Goal: Information Seeking & Learning: Learn about a topic

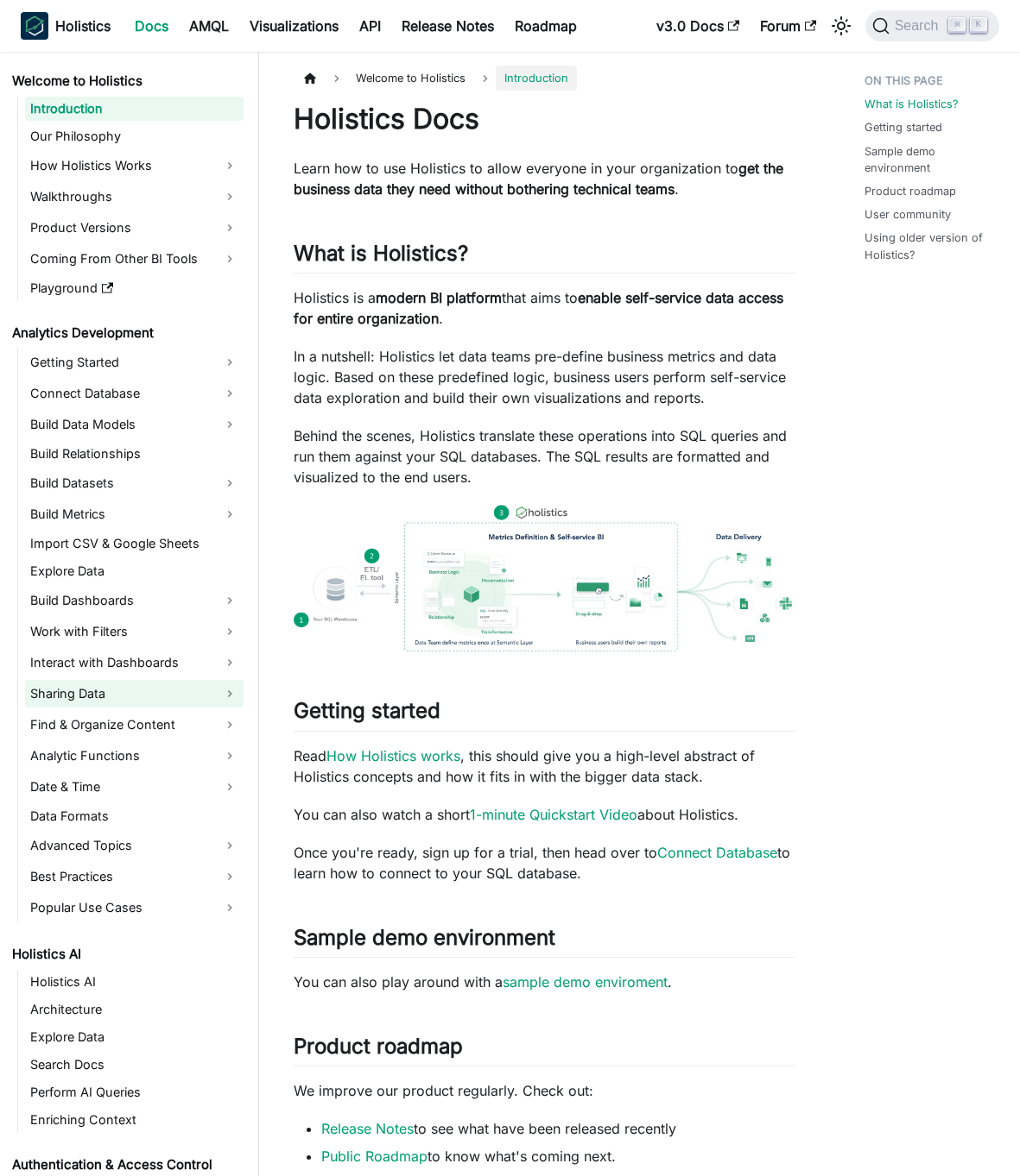
click at [93, 684] on link "Sharing Data" at bounding box center [134, 694] width 219 height 28
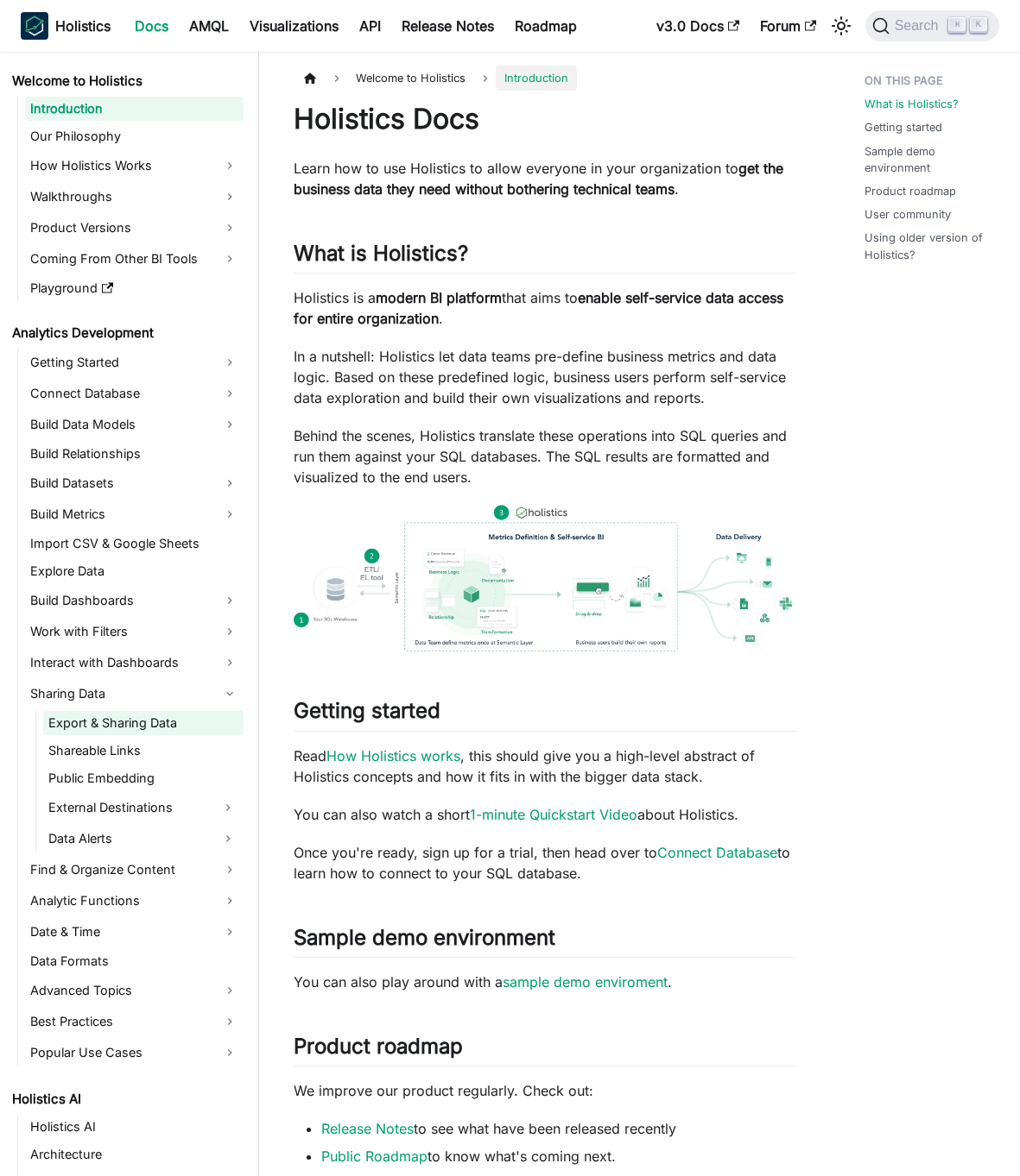
click at [107, 727] on link "Export & Sharing Data" at bounding box center [143, 723] width 200 height 25
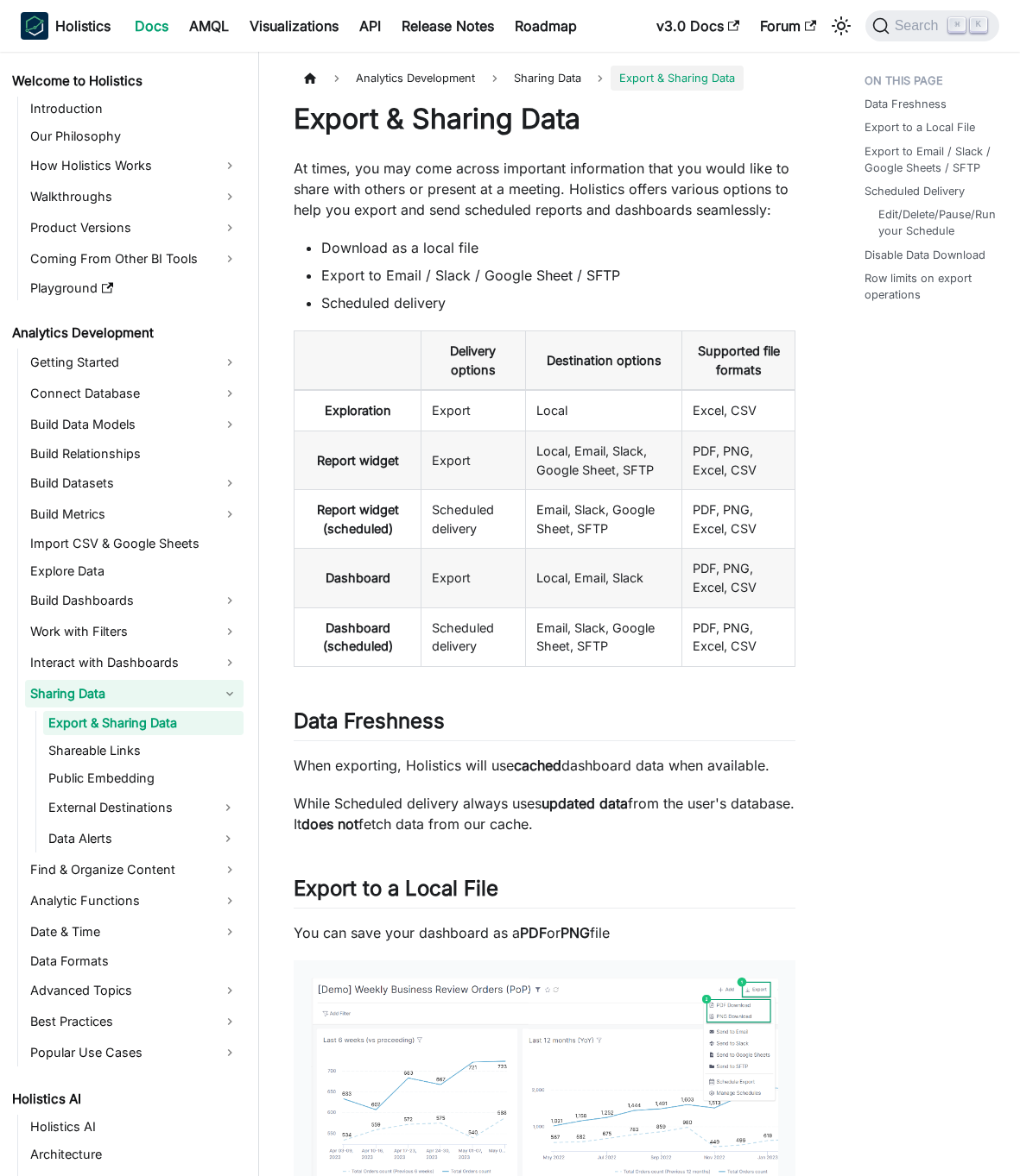
click at [105, 702] on link "Sharing Data" at bounding box center [134, 694] width 219 height 28
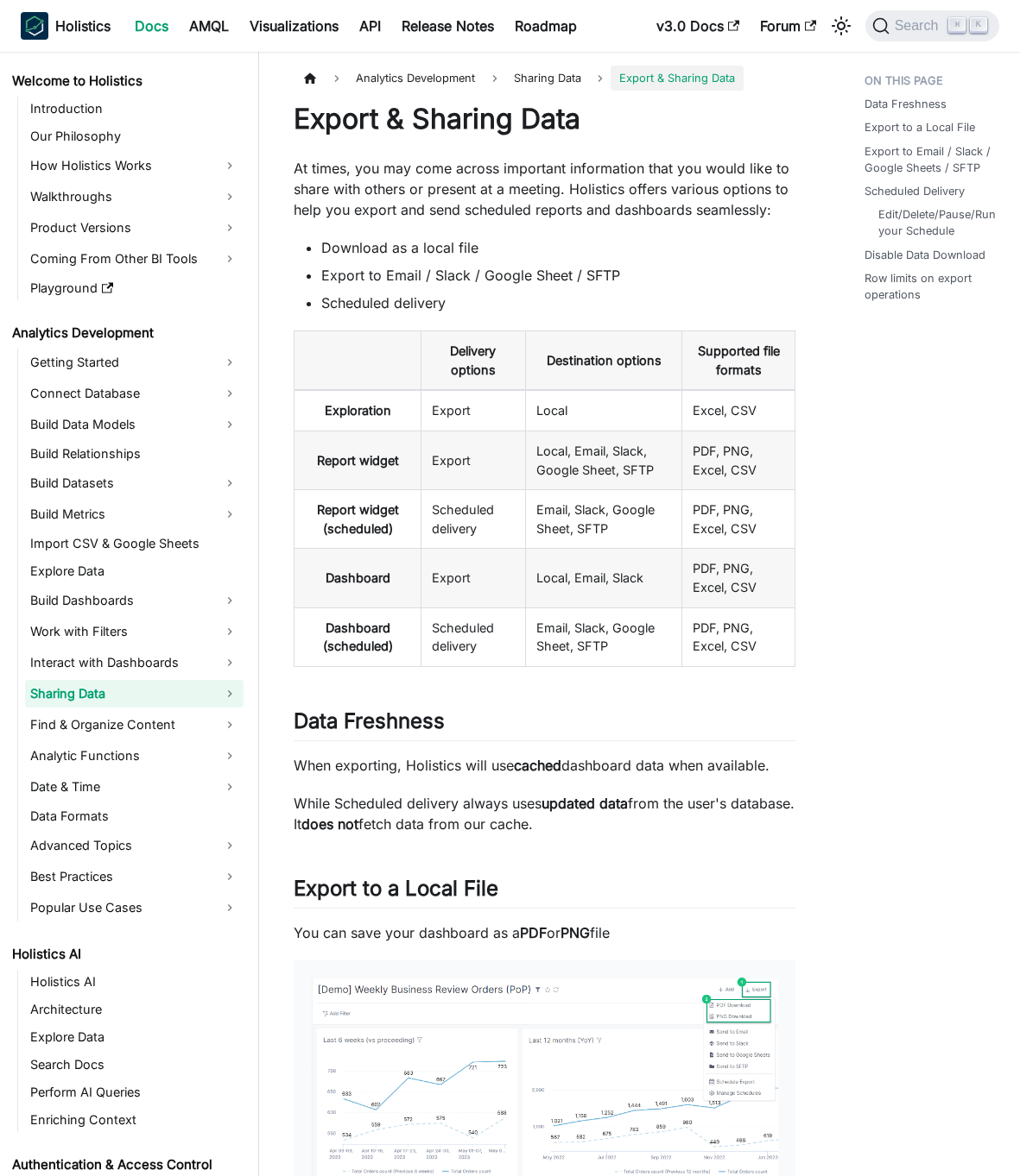
click at [105, 701] on link "Sharing Data" at bounding box center [134, 694] width 219 height 28
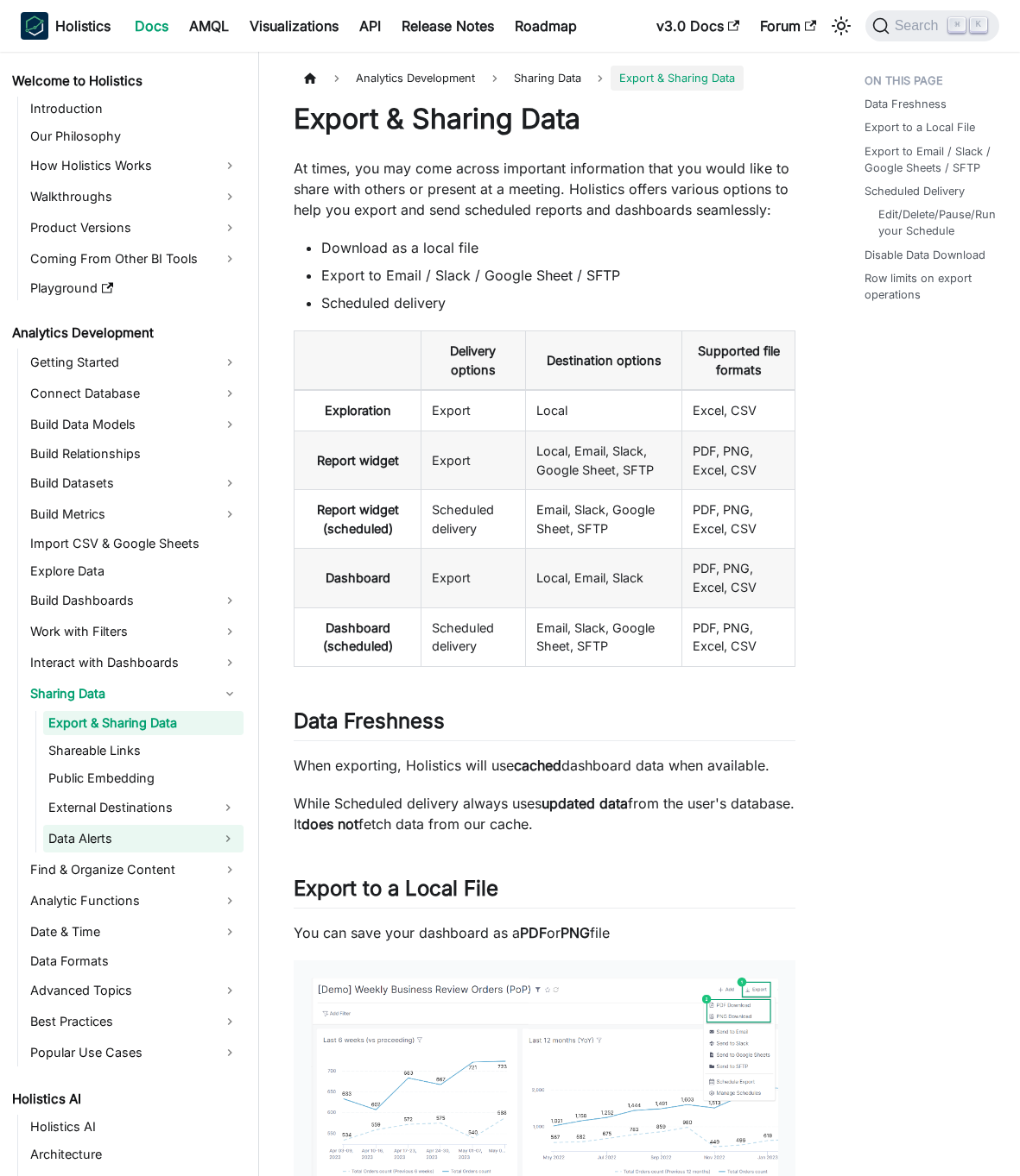
click at [191, 839] on link "Data Alerts" at bounding box center [128, 838] width 169 height 28
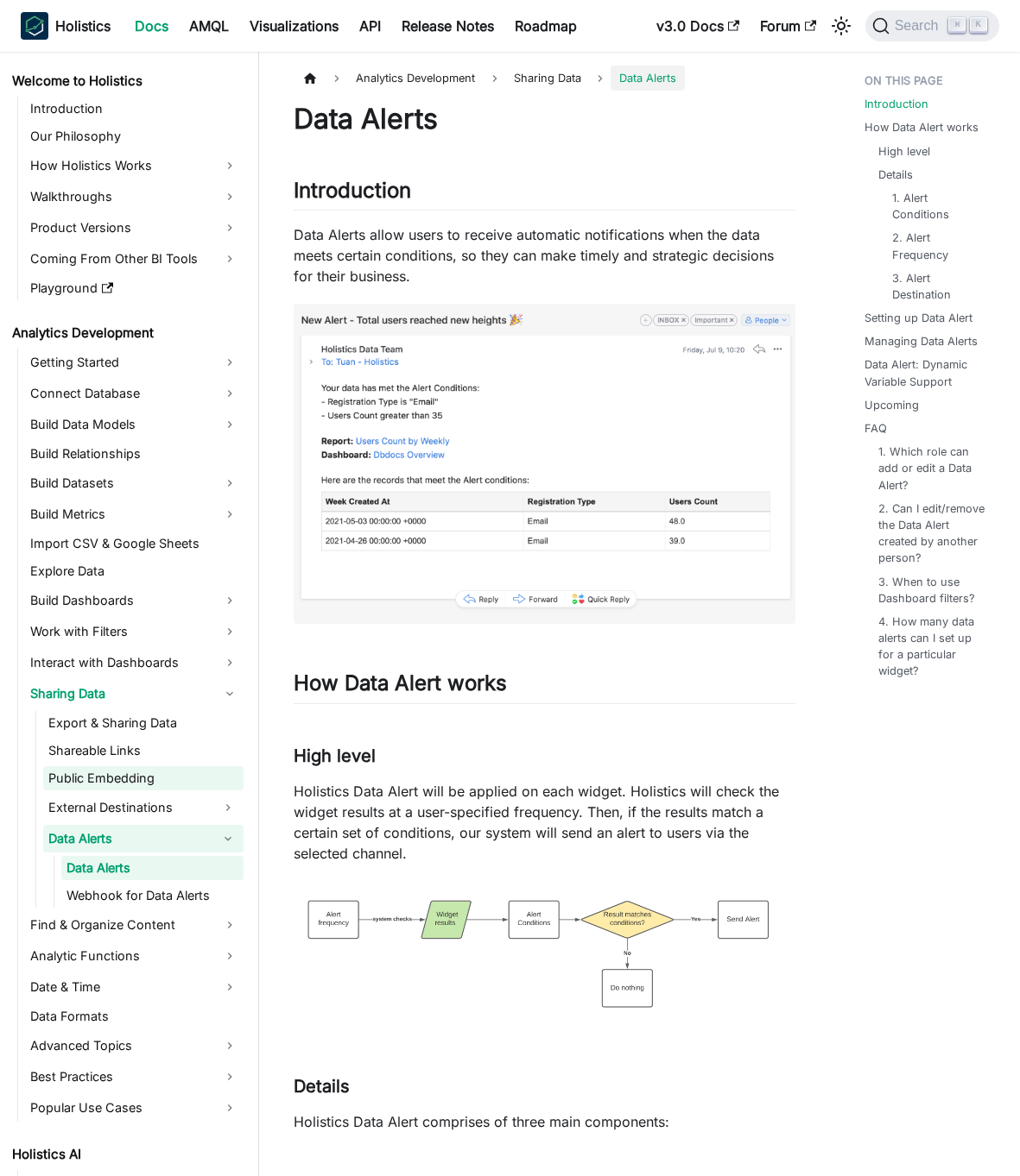
click at [151, 772] on link "Public Embedding" at bounding box center [143, 778] width 200 height 25
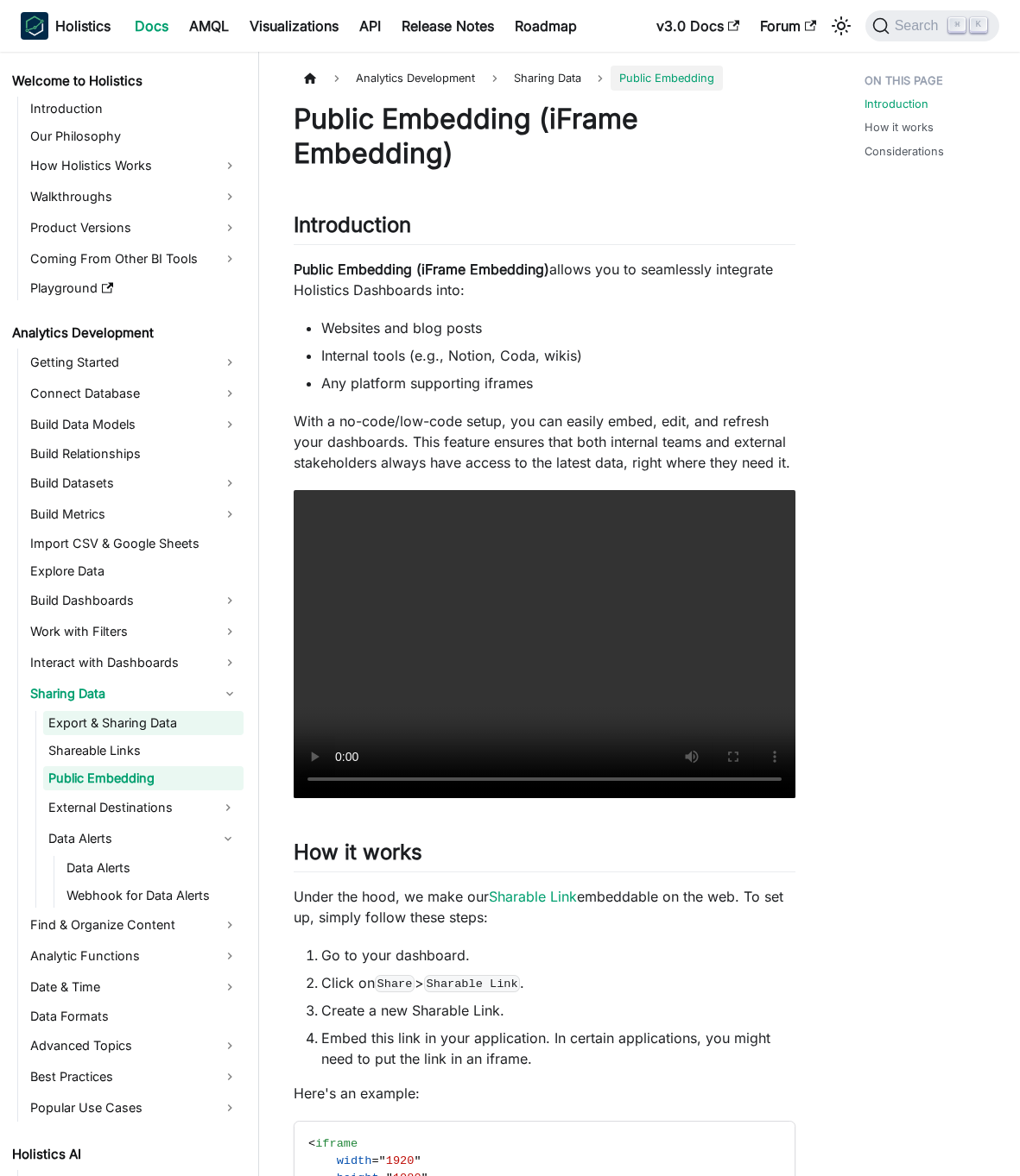
click at [151, 726] on link "Export & Sharing Data" at bounding box center [143, 723] width 200 height 25
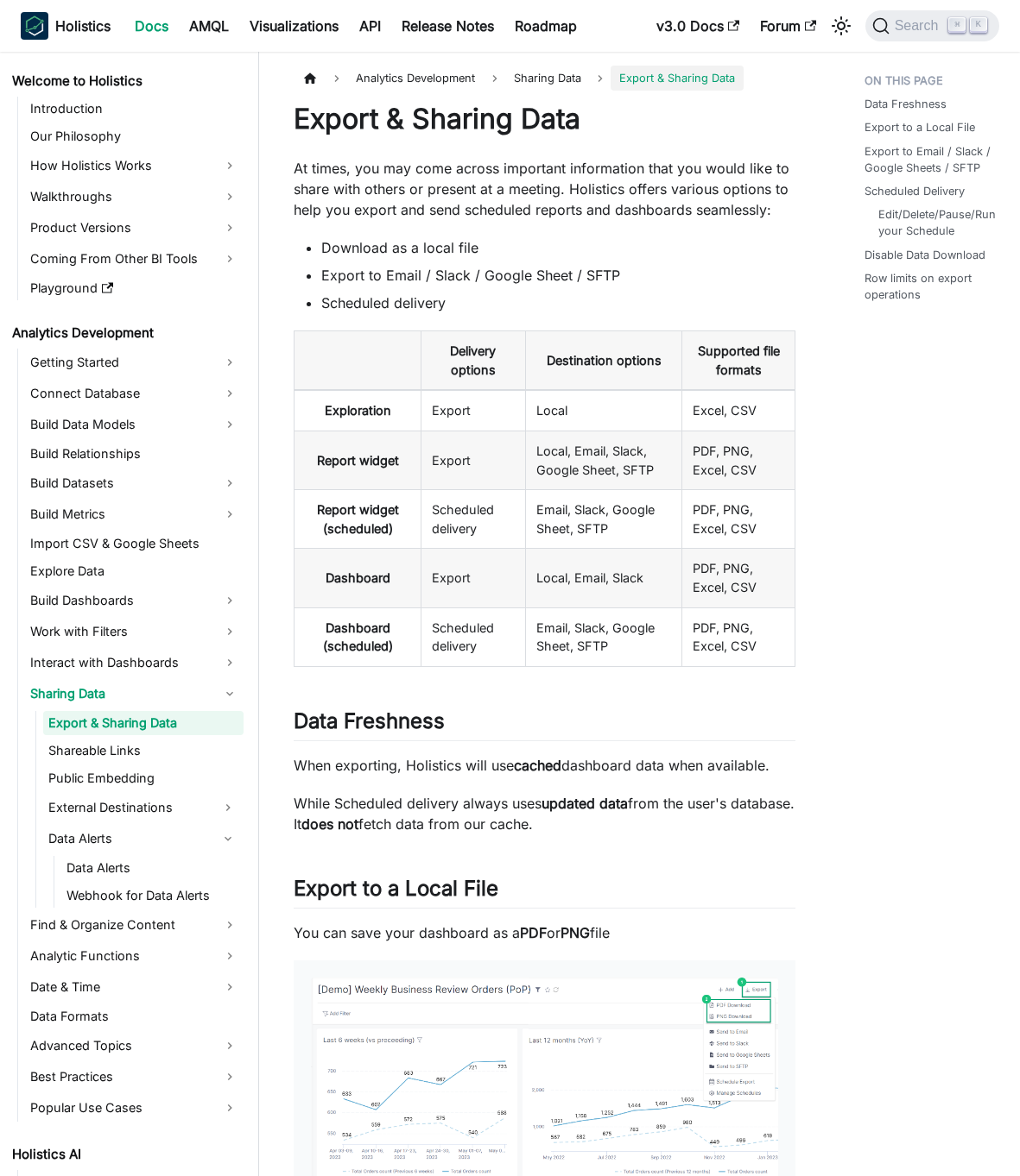
click at [414, 798] on p "While Scheduled delivery always uses updated data from the user's database. It …" at bounding box center [544, 814] width 502 height 41
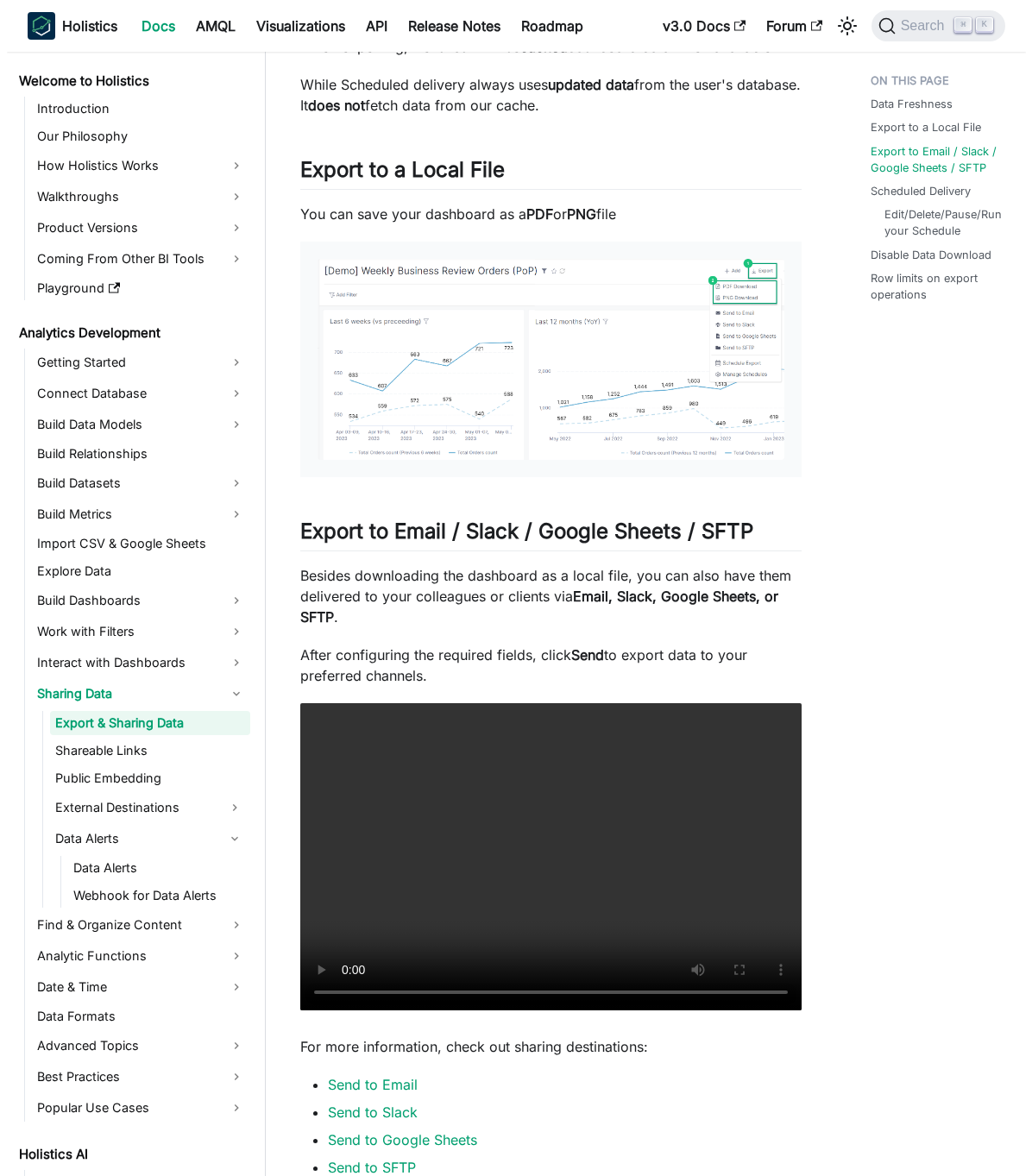
scroll to position [1454, 0]
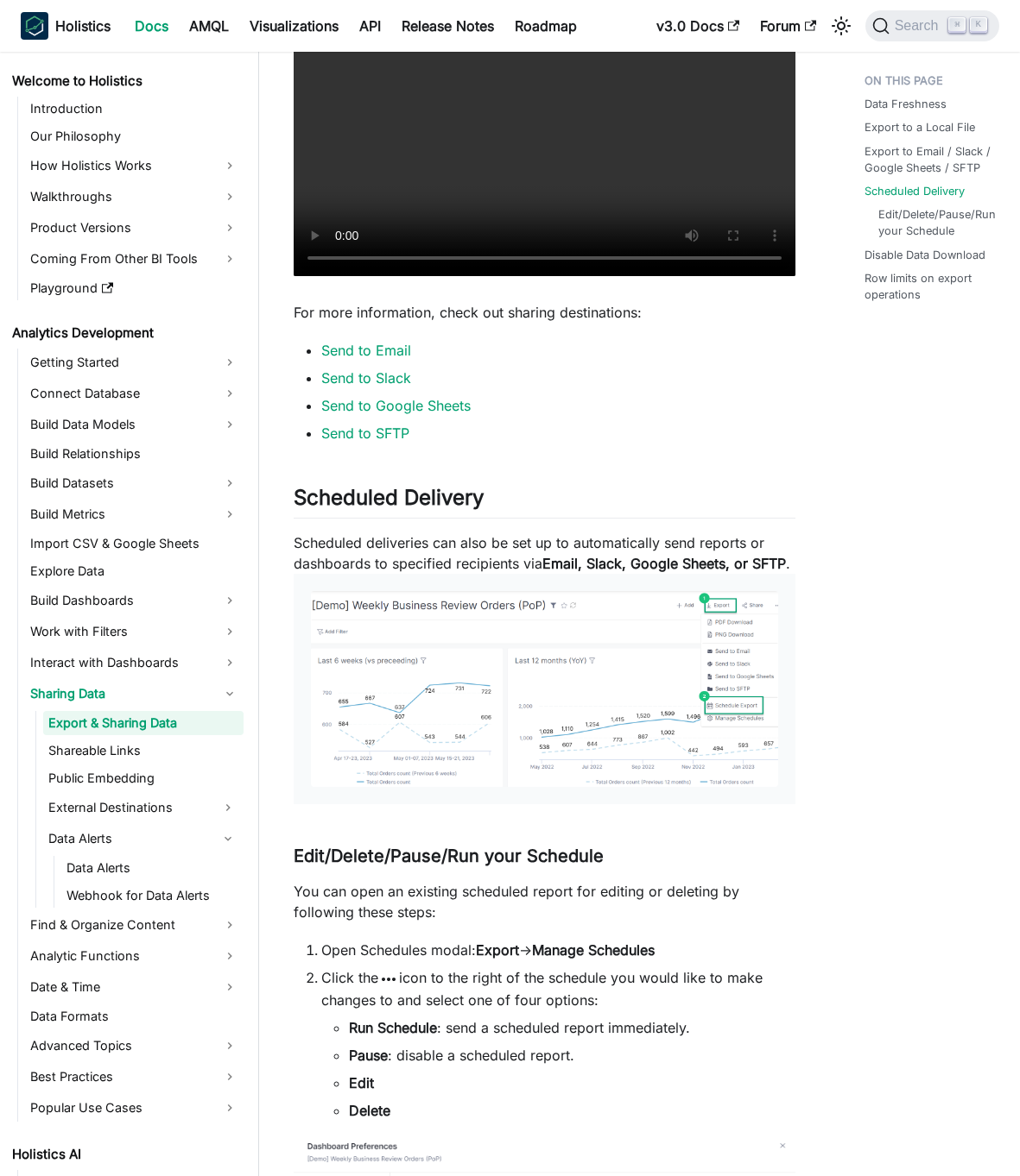
click at [629, 1001] on li "Click the more_horiz icon to the right of the schedule you would like to make c…" at bounding box center [558, 1044] width 475 height 154
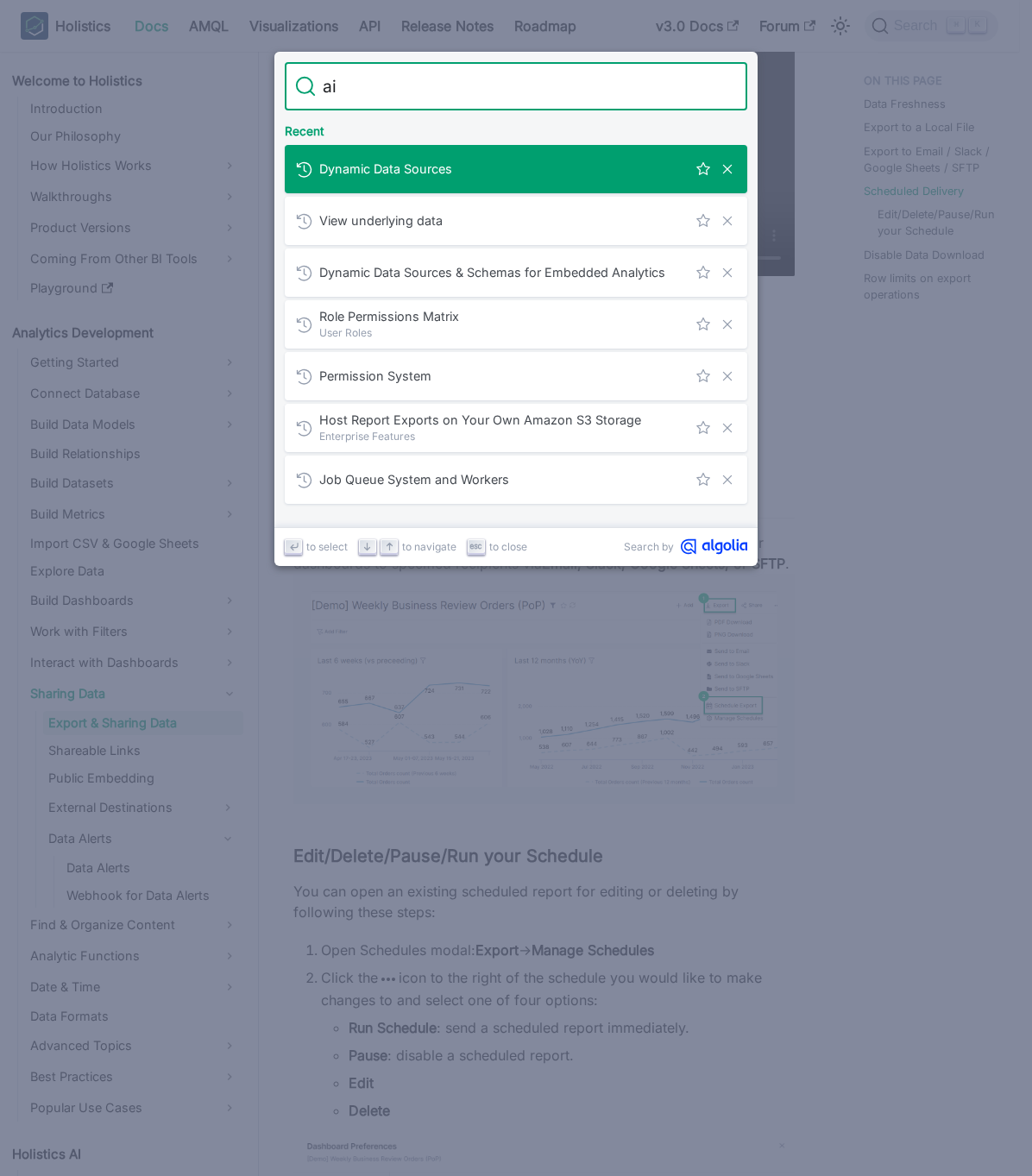
type input "ai"
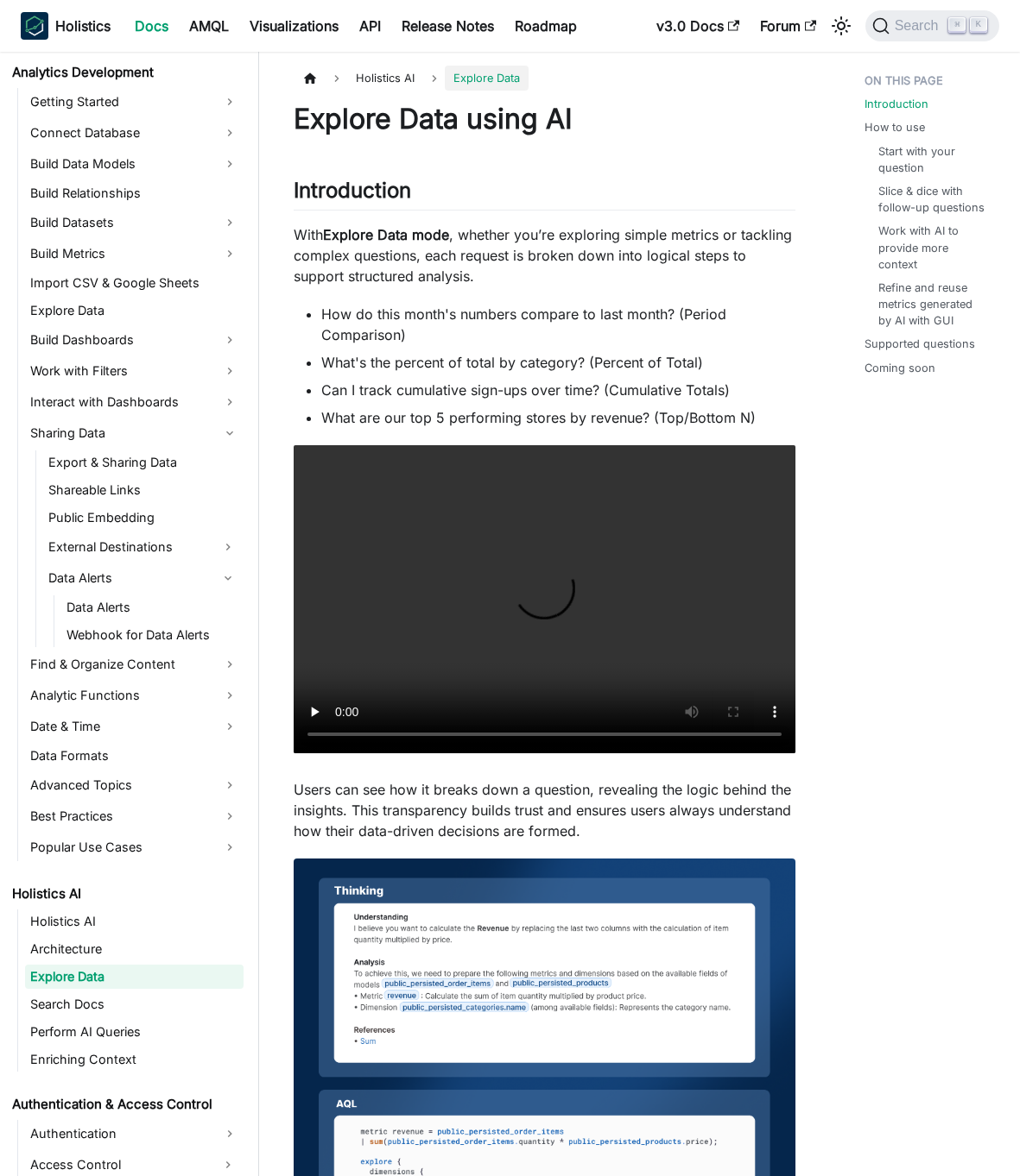
scroll to position [298, 0]
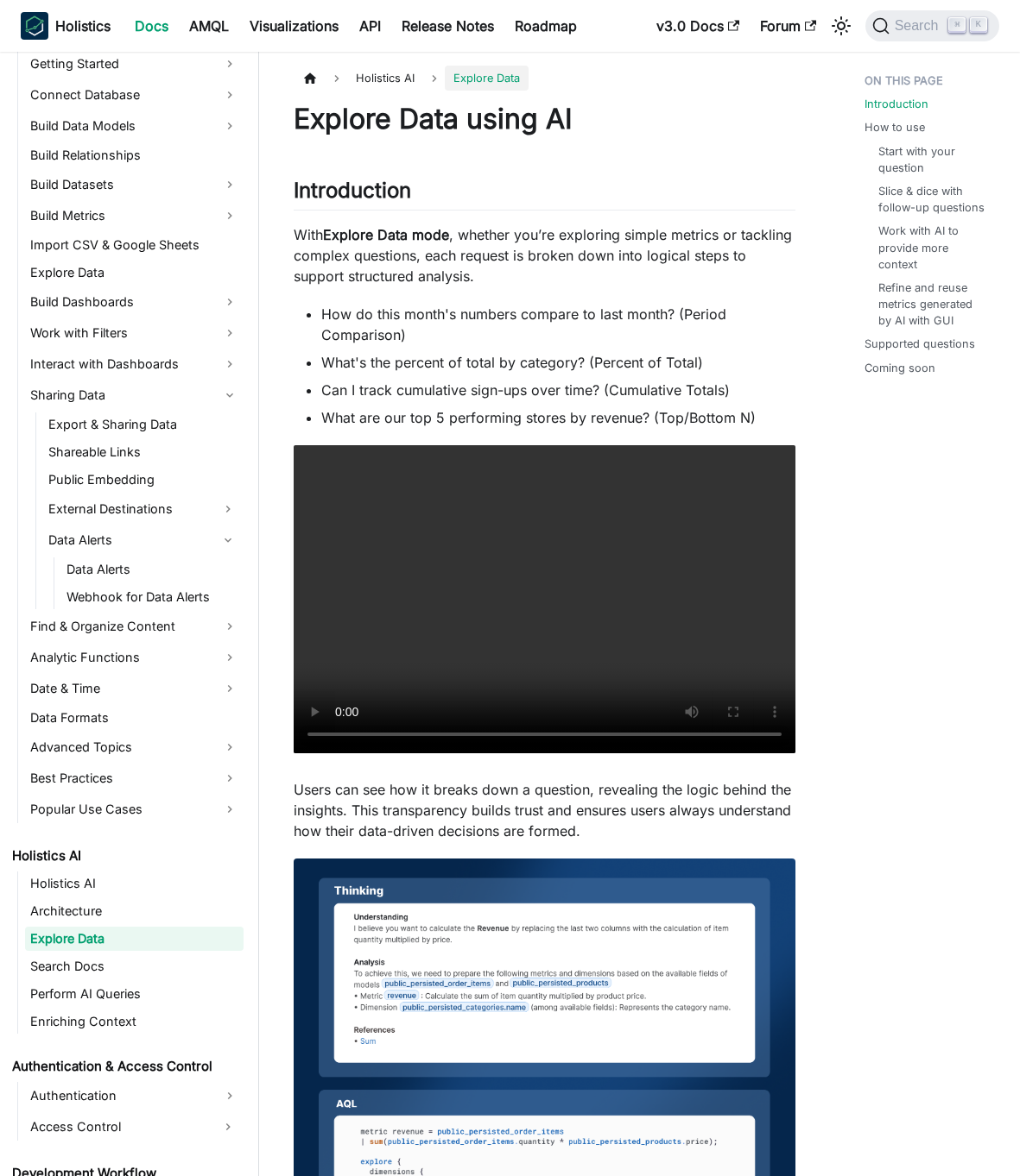
click at [544, 271] on p "With Explore Data mode , whether you’re exploring simple metrics or tackling co…" at bounding box center [544, 255] width 502 height 62
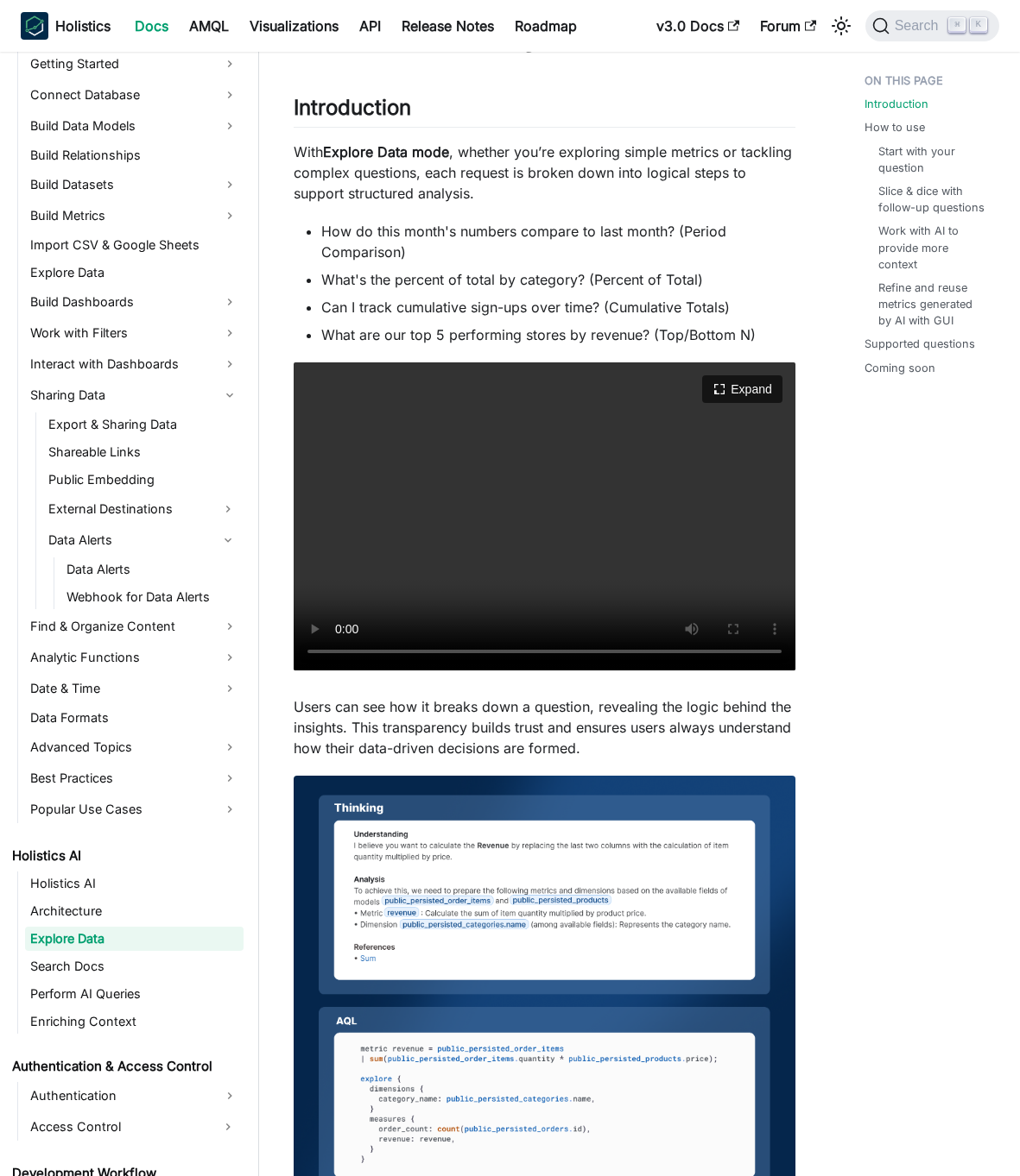
scroll to position [0, 0]
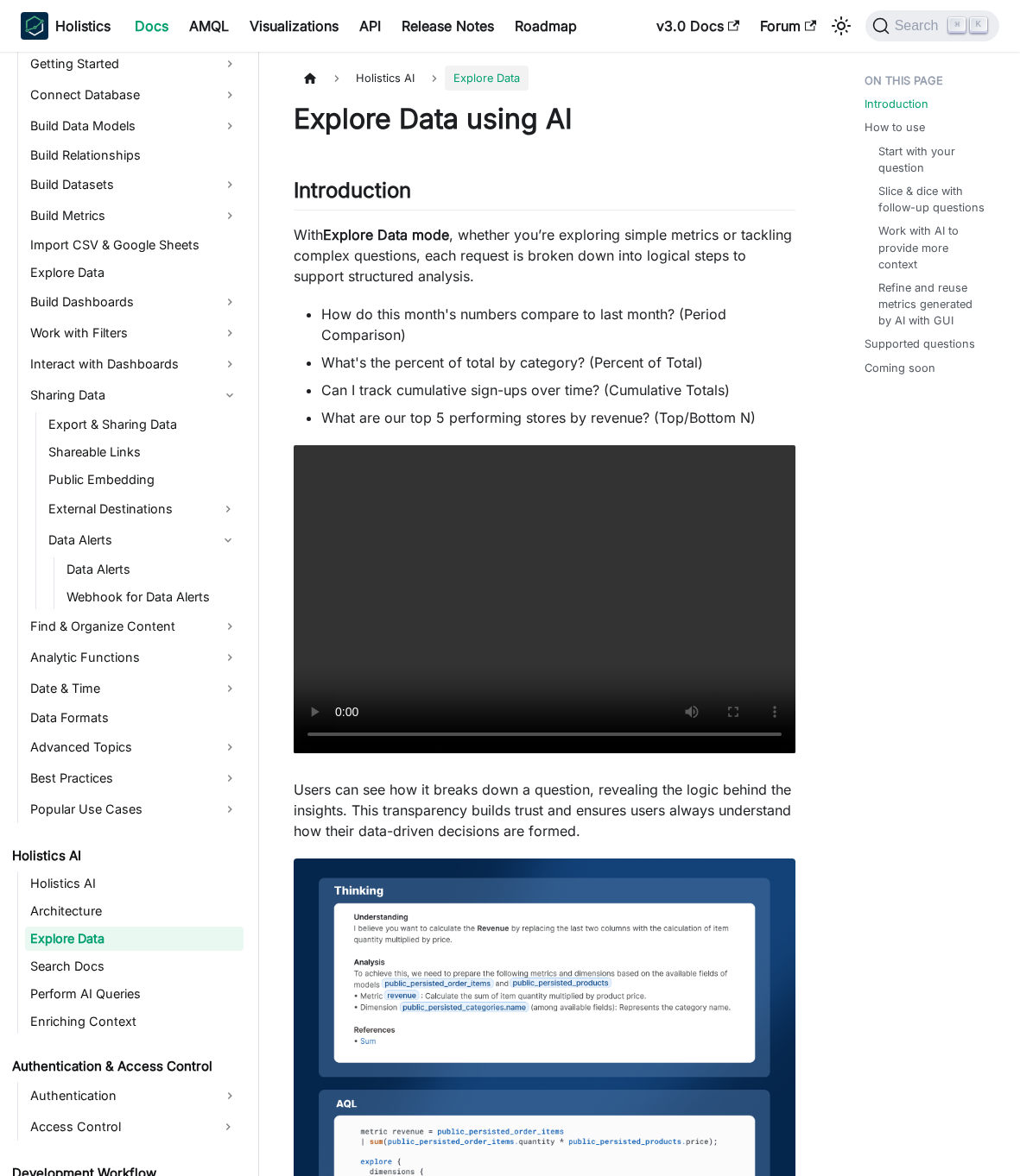
click at [172, 943] on link "Explore Data" at bounding box center [134, 939] width 219 height 25
click at [127, 888] on link "Holistics AI" at bounding box center [134, 884] width 219 height 25
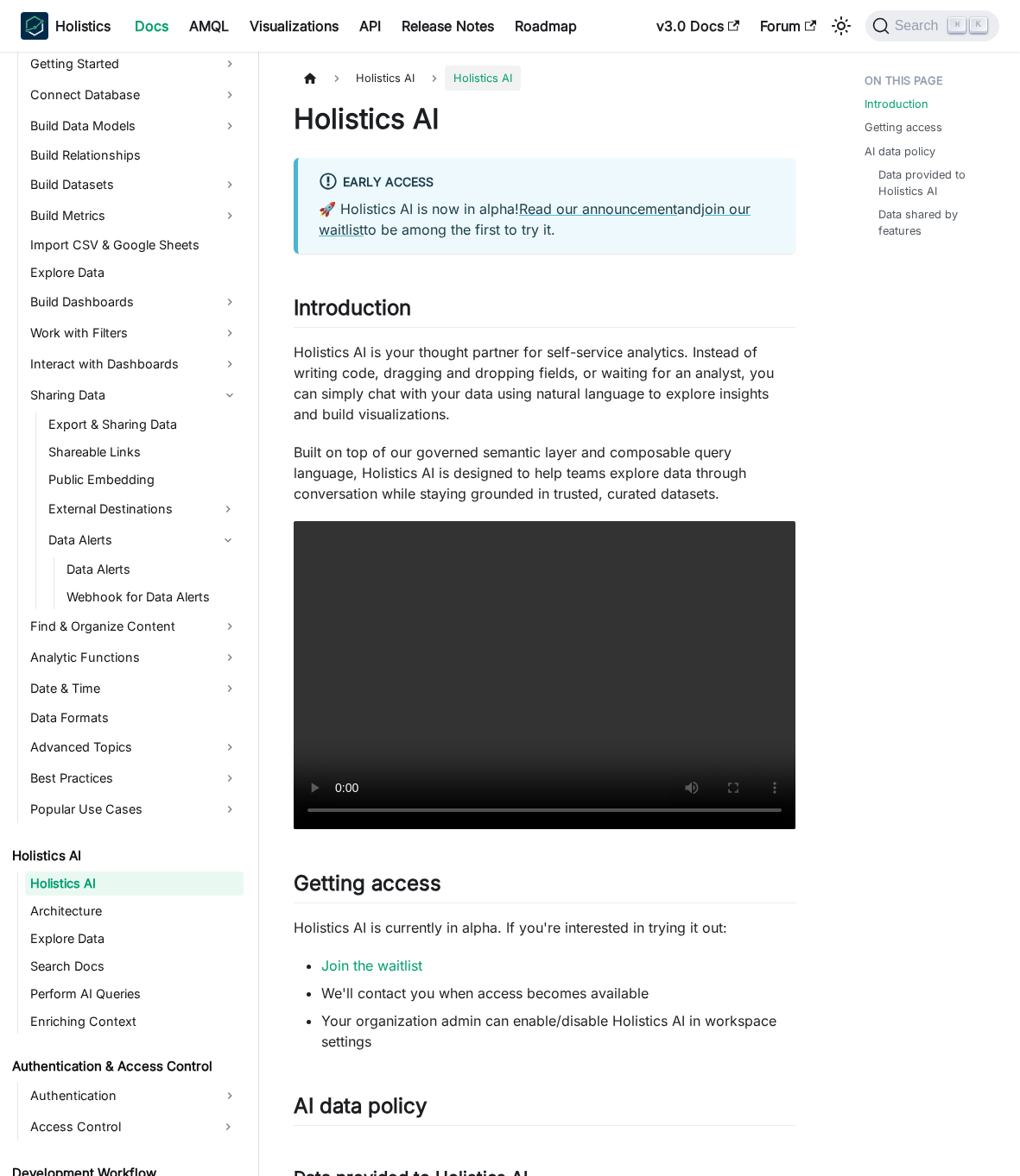
click at [443, 416] on p "Holistics AI is your thought partner for self-service analytics. Instead of wri…" at bounding box center [544, 383] width 502 height 83
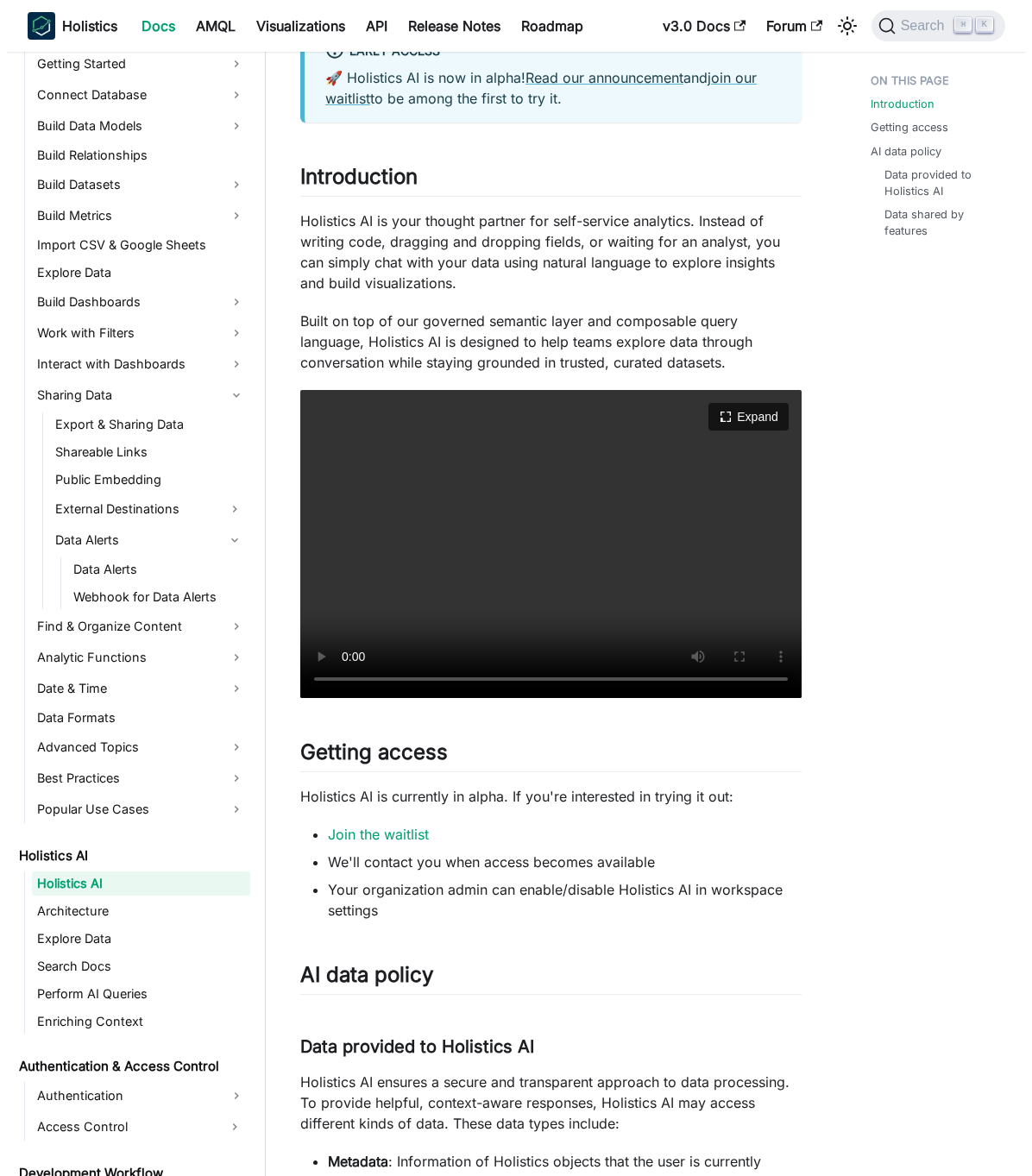
scroll to position [134, 0]
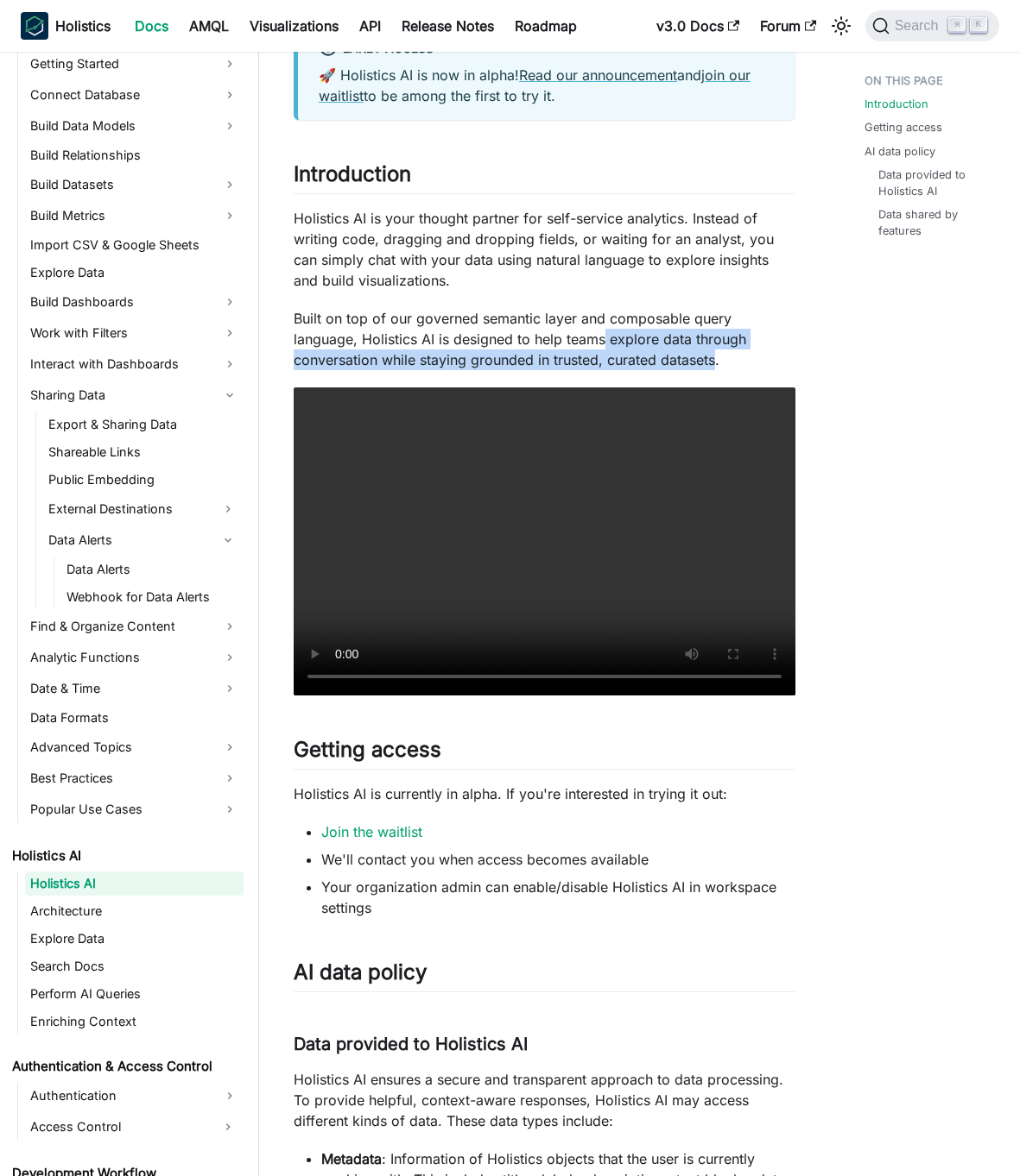
drag, startPoint x: 606, startPoint y: 342, endPoint x: 711, endPoint y: 356, distance: 105.9
click at [718, 357] on p "Built on top of our governed semantic layer and composable query language, Holi…" at bounding box center [544, 339] width 502 height 62
copy p "explore data through conversation while staying grounded in trusted, curated da…"
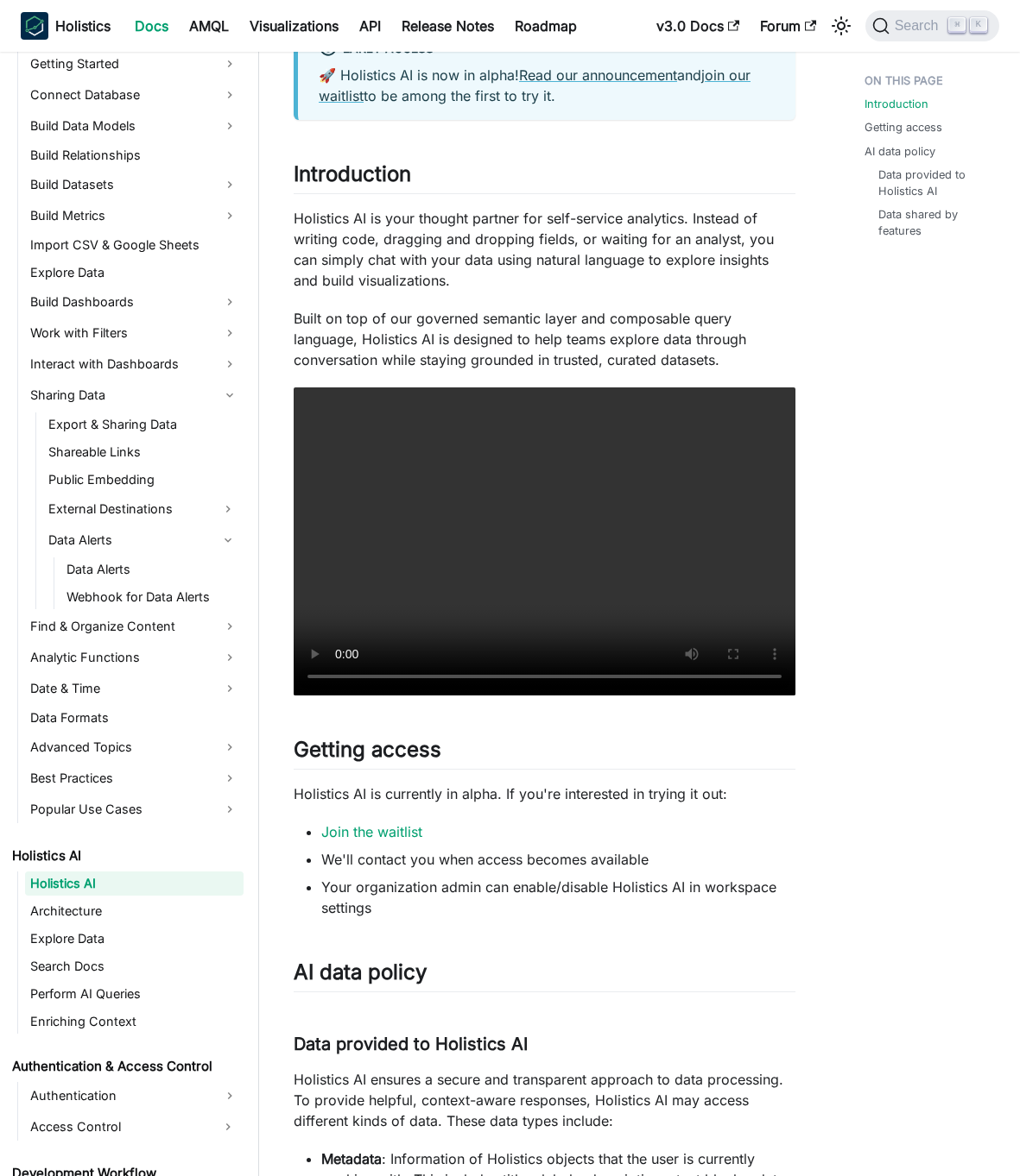
click at [326, 914] on li "Your organization admin can enable/disable Holistics AI in workspace settings" at bounding box center [558, 897] width 475 height 41
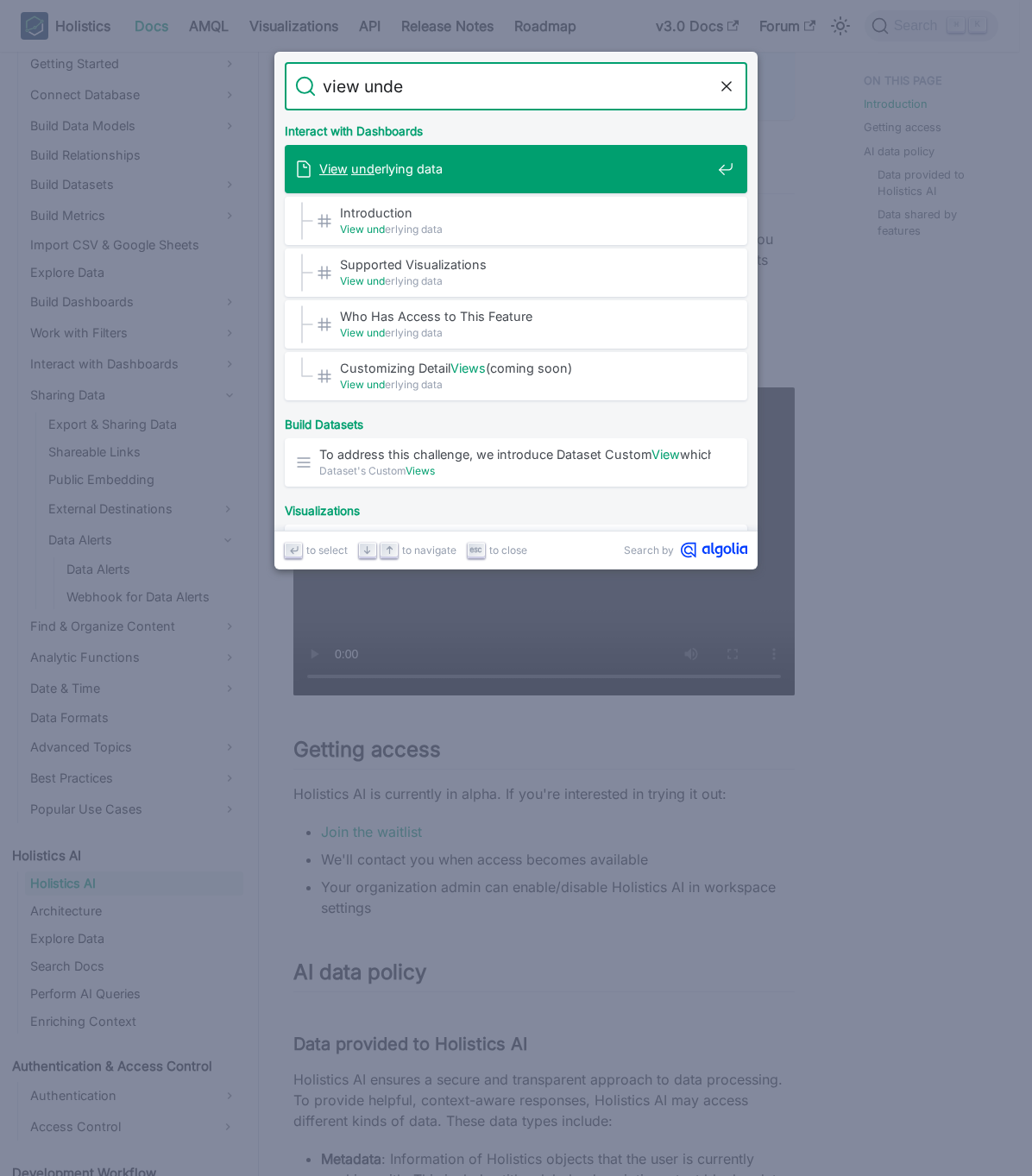
type input "view under"
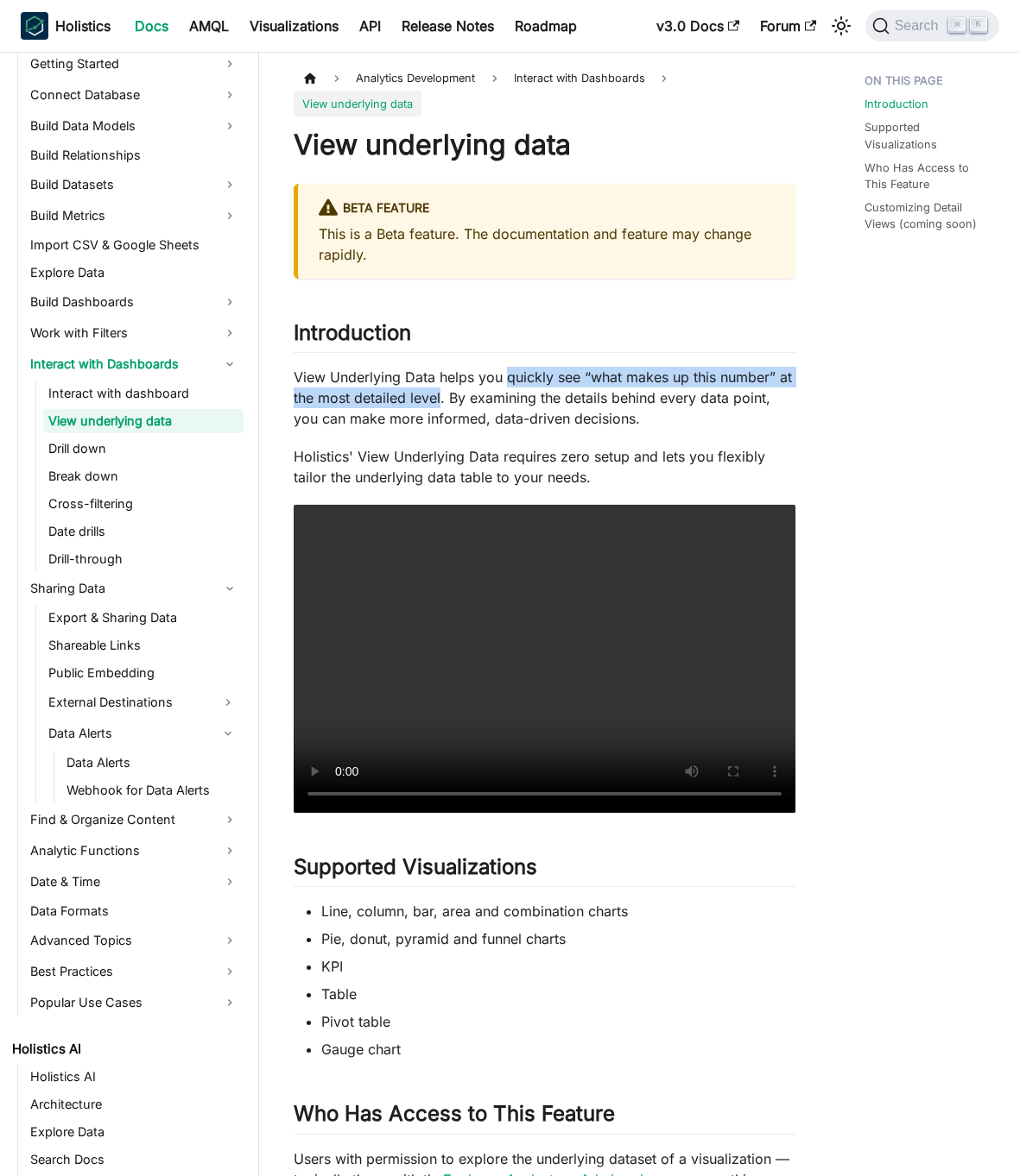
drag, startPoint x: 506, startPoint y: 381, endPoint x: 444, endPoint y: 407, distance: 67.2
click at [444, 407] on p "View Underlying Data helps you quickly see “what makes up this number” at the m…" at bounding box center [544, 398] width 502 height 62
click at [432, 407] on div at bounding box center [432, 407] width 0 height 0
click at [494, 374] on p "View Underlying Data helps you quickly see “what makes up this number” at the m…" at bounding box center [544, 398] width 502 height 62
drag, startPoint x: 509, startPoint y: 376, endPoint x: 439, endPoint y: 395, distance: 72.5
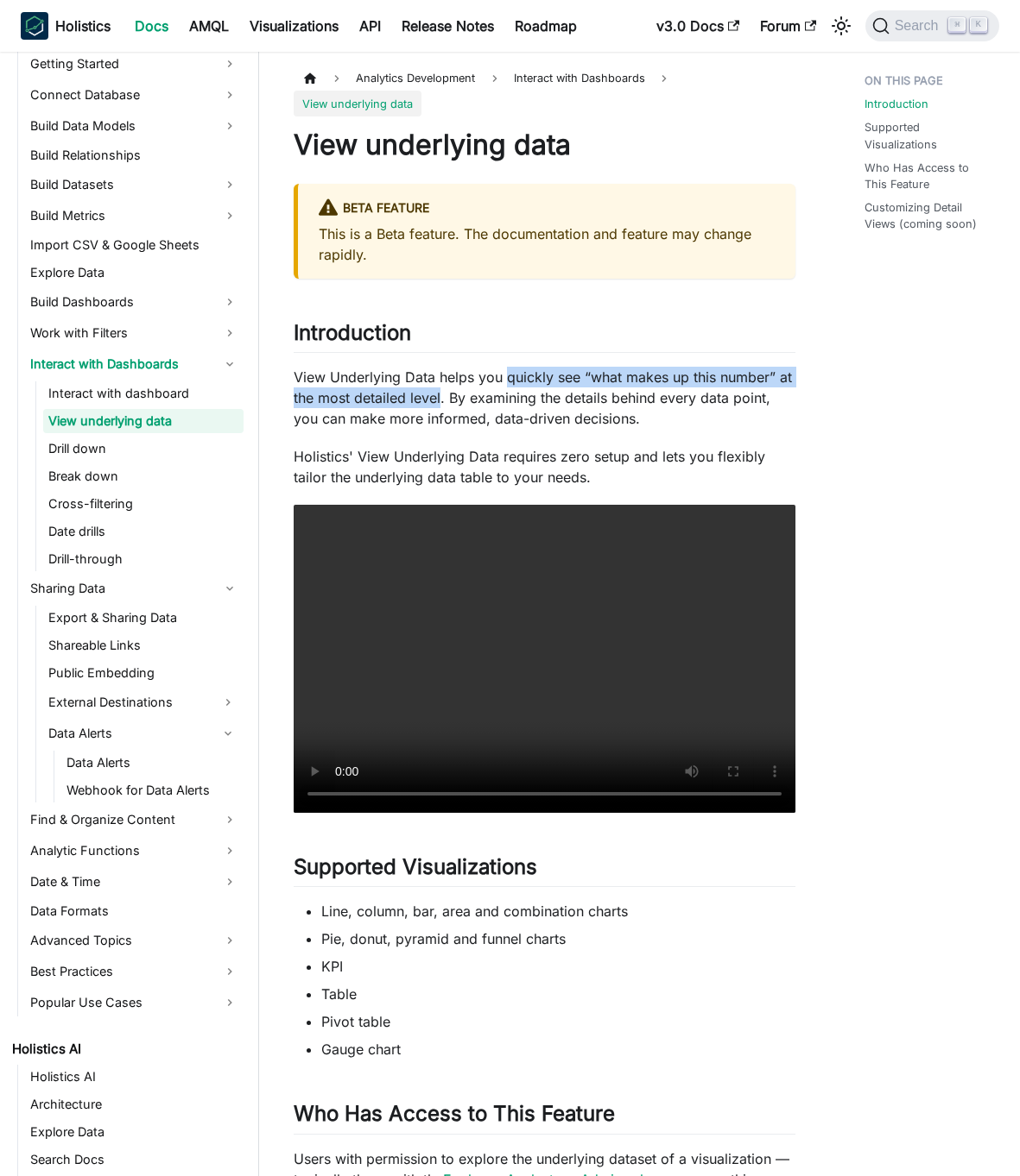
click at [439, 396] on p "View Underlying Data helps you quickly see “what makes up this number” at the m…" at bounding box center [544, 398] width 502 height 62
copy p "quickly see “what makes up this number” at the most detailed level"
click at [659, 431] on div "View underlying data BETA FEATURE This is a Beta feature. The documentation and…" at bounding box center [544, 842] width 502 height 1430
